Goal: Task Accomplishment & Management: Manage account settings

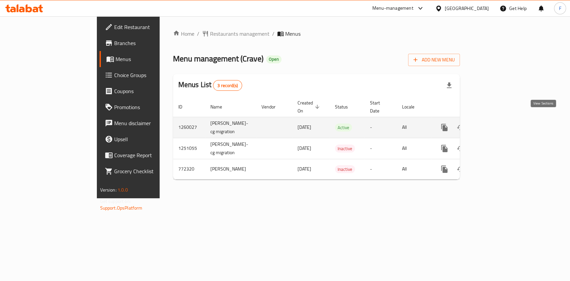
click at [500, 120] on link "enhanced table" at bounding box center [492, 128] width 16 height 16
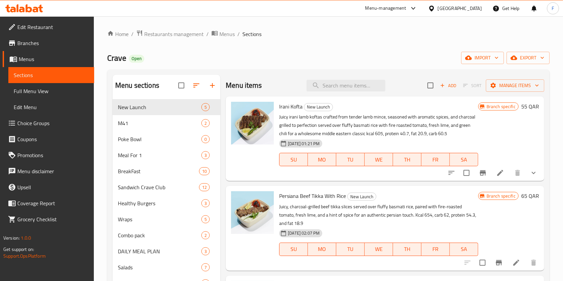
click at [537, 116] on div "Branch specific 55 QAR" at bounding box center [508, 139] width 61 height 74
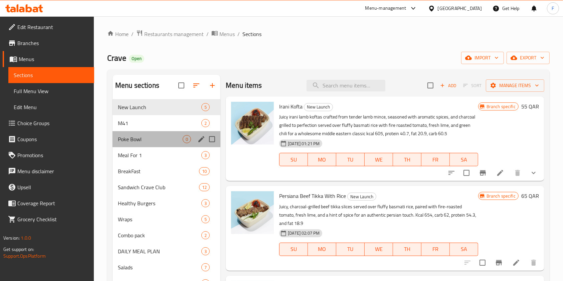
click at [155, 131] on div "Poke Bowl 0" at bounding box center [167, 139] width 108 height 16
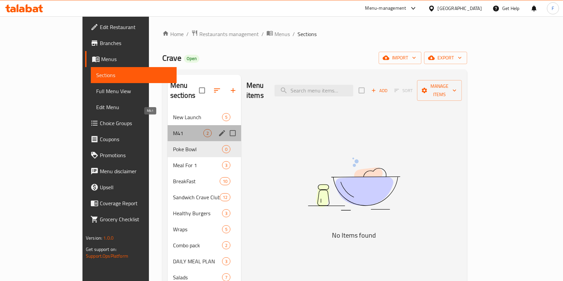
click at [173, 129] on span "M41" at bounding box center [188, 133] width 30 height 8
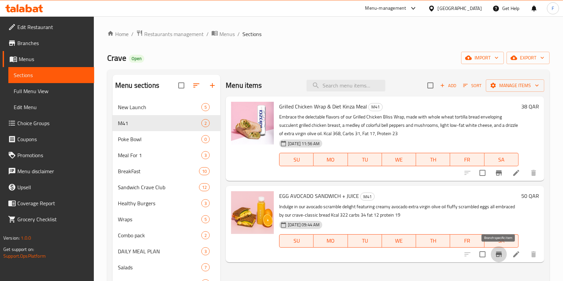
click at [497, 258] on icon "Branch-specific-item" at bounding box center [499, 254] width 8 height 8
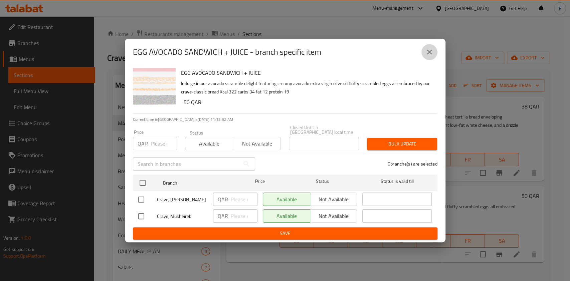
click at [430, 54] on icon "close" at bounding box center [429, 52] width 5 height 5
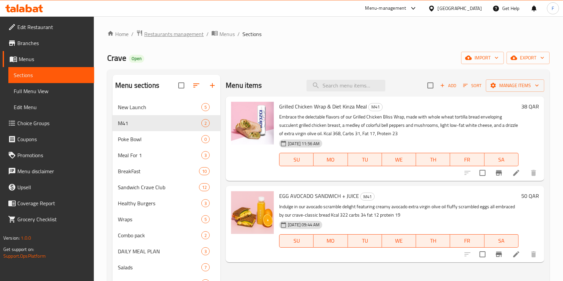
click at [166, 35] on span "Restaurants management" at bounding box center [173, 34] width 59 height 8
